Goal: Use online tool/utility: Use online tool/utility

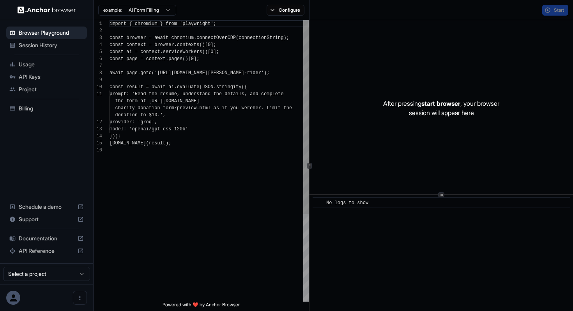
scroll to position [70, 0]
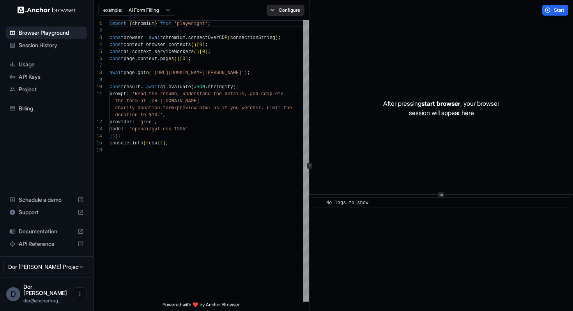
click at [282, 12] on button "Configure" at bounding box center [286, 10] width 38 height 11
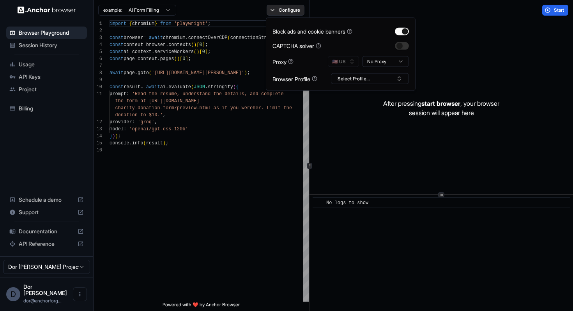
click at [282, 12] on button "Configure" at bounding box center [286, 10] width 38 height 11
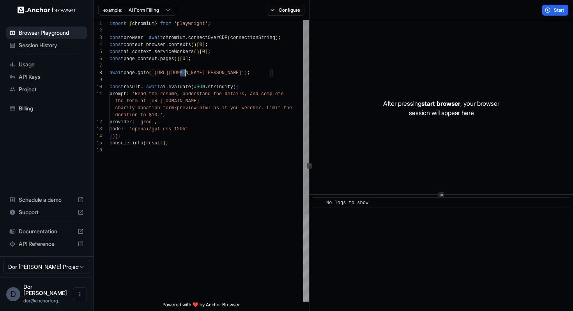
scroll to position [49, 0]
drag, startPoint x: 180, startPoint y: 73, endPoint x: 266, endPoint y: 73, distance: 86.6
click at [266, 73] on div "import { chromium } from 'playwright' ; const browser = await chromium . connec…" at bounding box center [209, 224] width 199 height 408
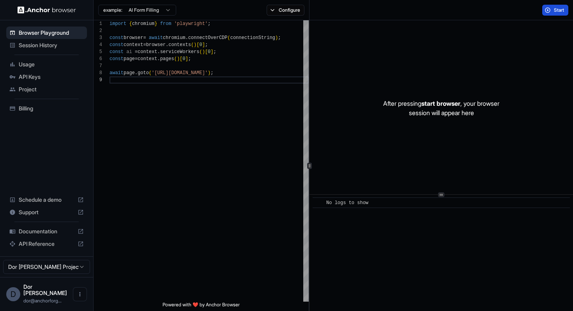
type textarea "**********"
click at [561, 5] on button "Start" at bounding box center [556, 10] width 26 height 11
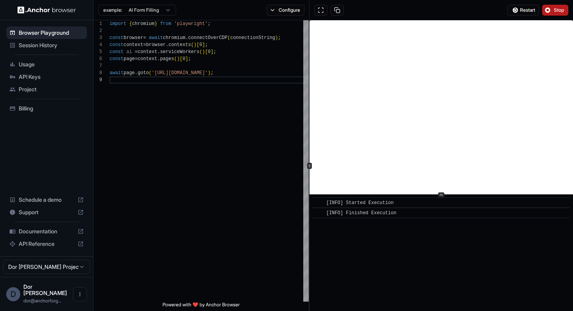
click at [557, 11] on span "Stop" at bounding box center [559, 10] width 11 height 6
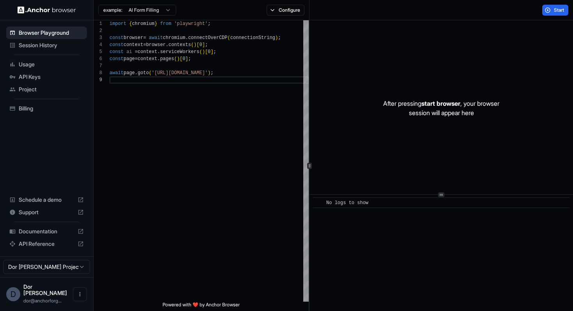
click at [355, 126] on div "After pressing start browser , your browser session will appear here" at bounding box center [442, 108] width 264 height 176
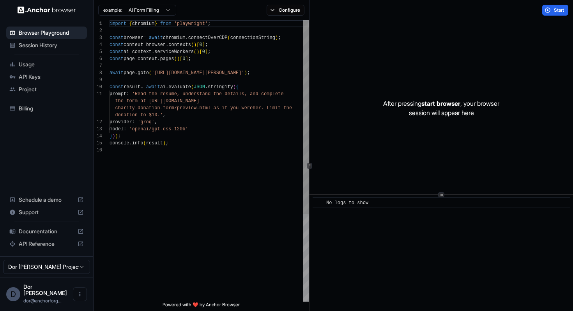
scroll to position [56, 0]
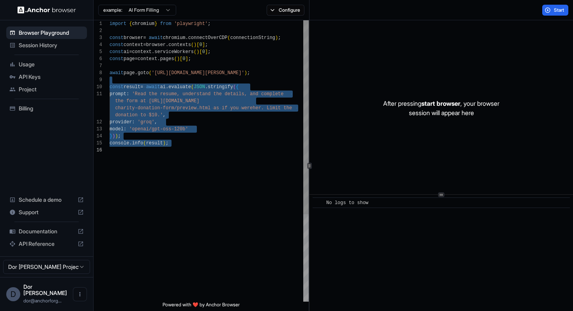
drag, startPoint x: 177, startPoint y: 80, endPoint x: 181, endPoint y: 186, distance: 105.8
click at [181, 186] on div "import { chromium } from 'playwright' ; const browser = await chromium . connec…" at bounding box center [209, 224] width 199 height 408
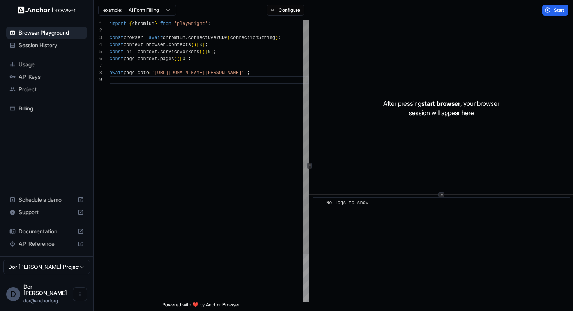
type textarea "**********"
click at [283, 11] on button "Configure" at bounding box center [286, 10] width 38 height 11
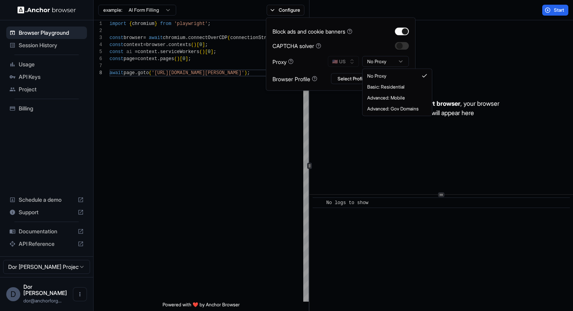
click at [381, 60] on html "**********" at bounding box center [286, 155] width 573 height 311
click at [470, 66] on div "After pressing start browser , your browser session will appear here" at bounding box center [442, 108] width 264 height 176
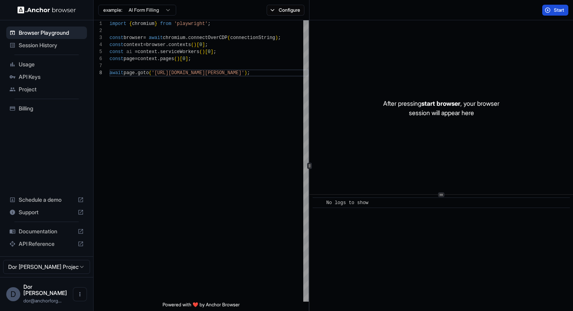
click at [554, 9] on span "Start" at bounding box center [559, 10] width 11 height 6
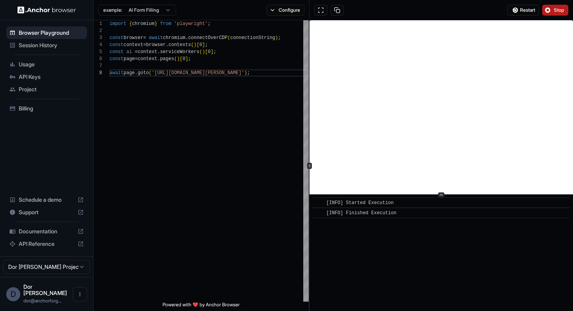
click at [559, 16] on div "Restart Stop" at bounding box center [442, 10] width 264 height 20
click at [555, 5] on button "Stop" at bounding box center [556, 10] width 26 height 11
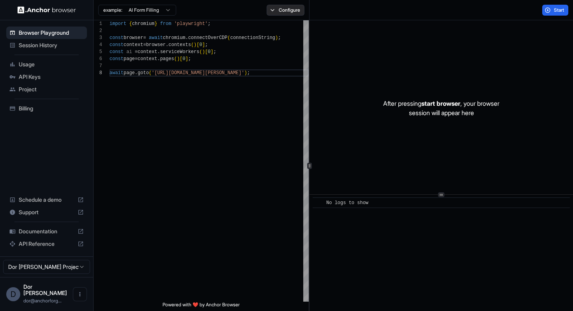
click at [281, 9] on button "Configure" at bounding box center [286, 10] width 38 height 11
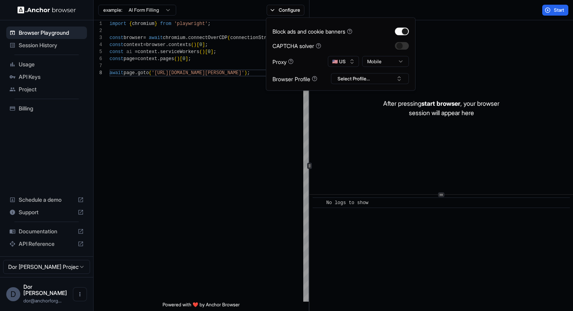
click at [377, 60] on html "**********" at bounding box center [286, 155] width 573 height 311
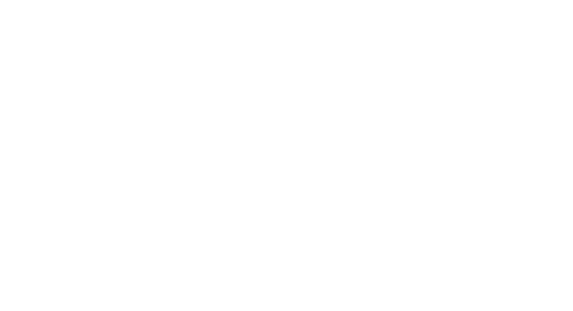
click at [454, 35] on body at bounding box center [286, 155] width 573 height 311
